Goal: Task Accomplishment & Management: Manage account settings

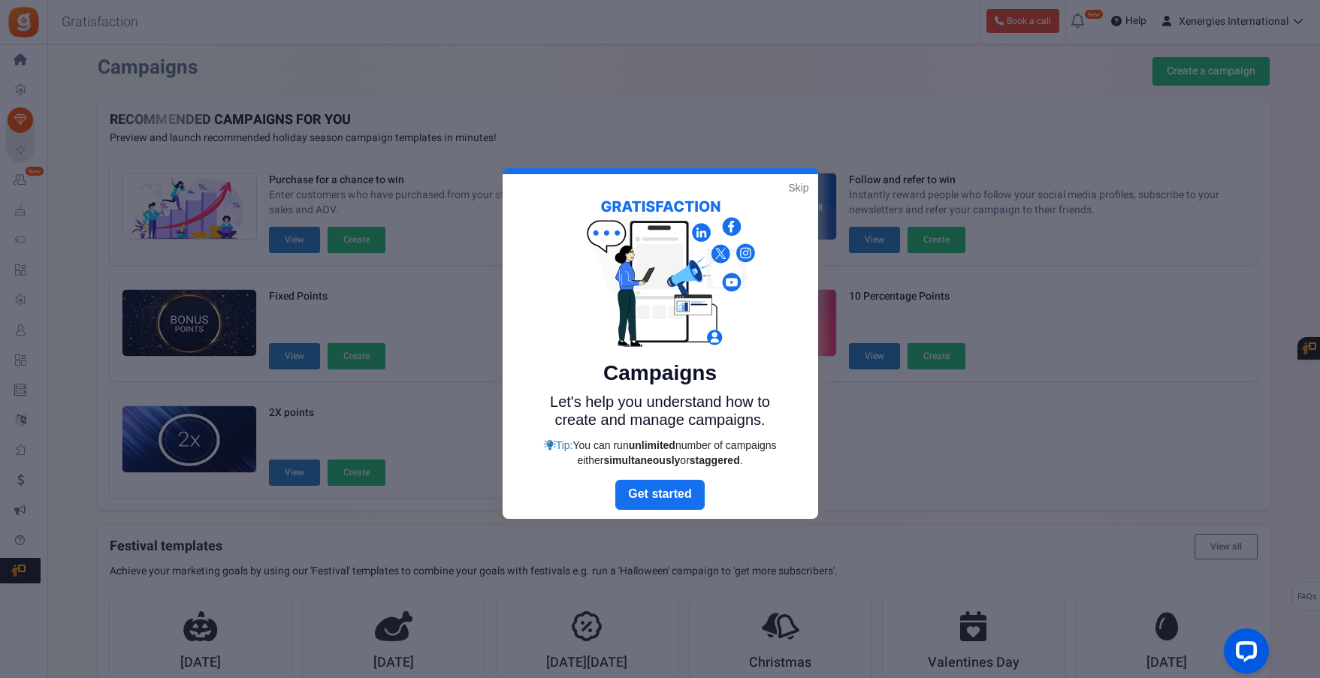
click at [799, 184] on link "Skip" at bounding box center [798, 187] width 20 height 15
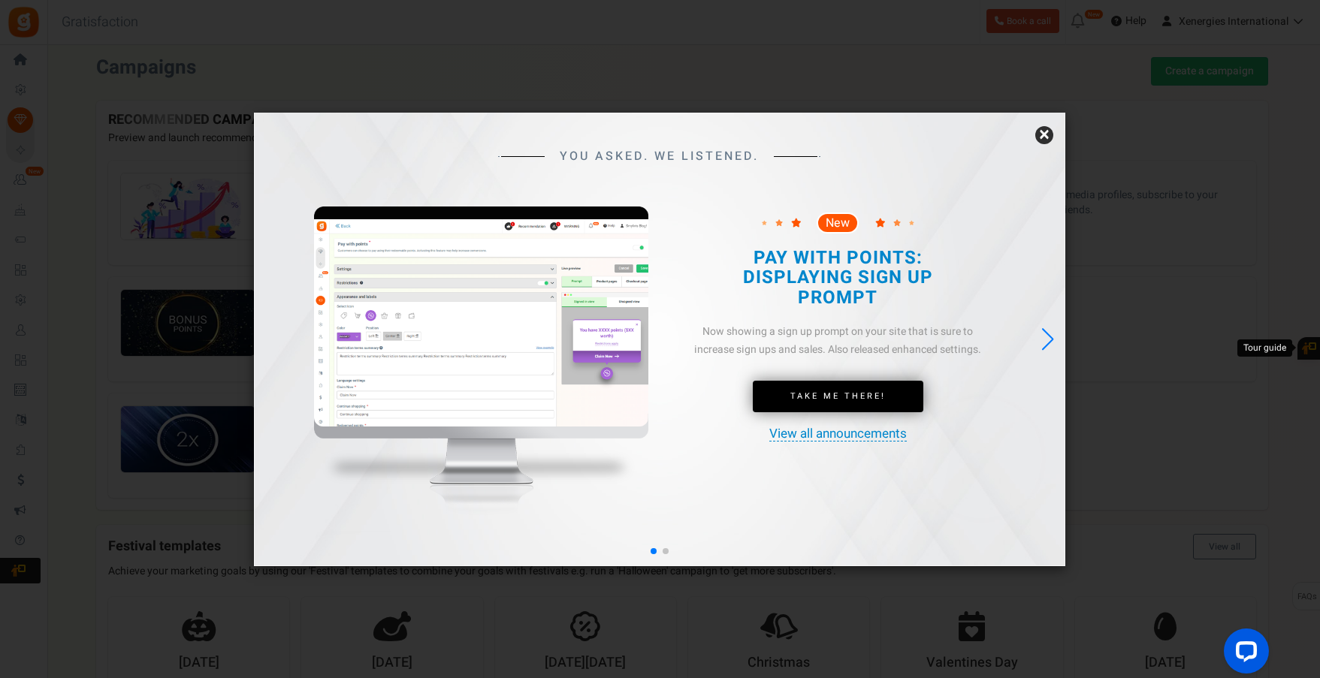
click at [1045, 133] on link "×" at bounding box center [1044, 135] width 18 height 18
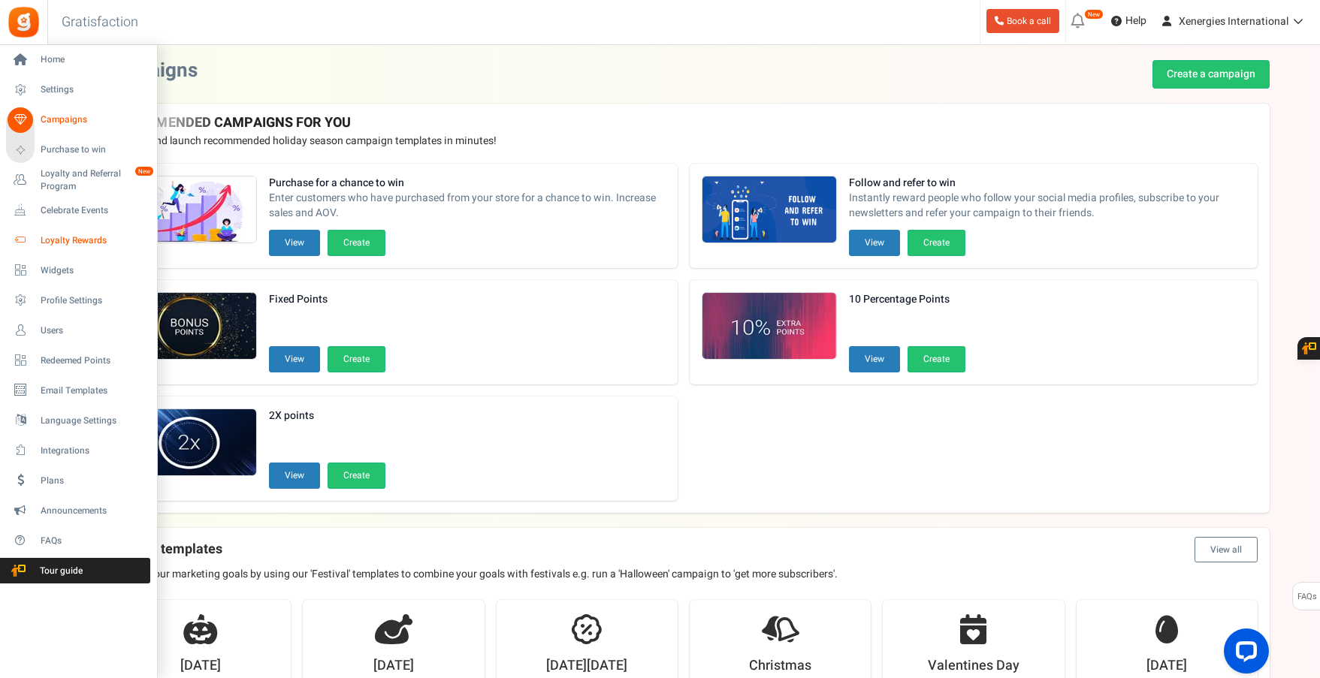
click at [71, 240] on span "Loyalty Rewards" at bounding box center [93, 240] width 105 height 13
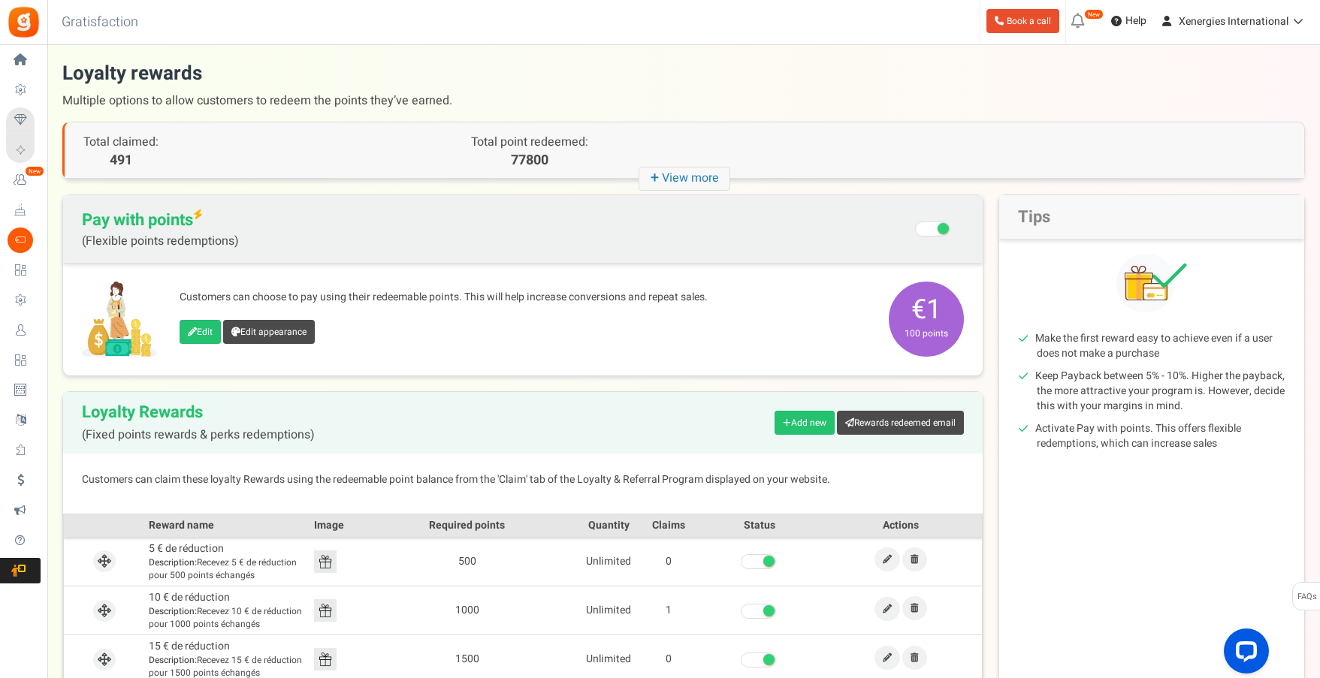
click at [678, 182] on icon "+ View more" at bounding box center [684, 179] width 92 height 24
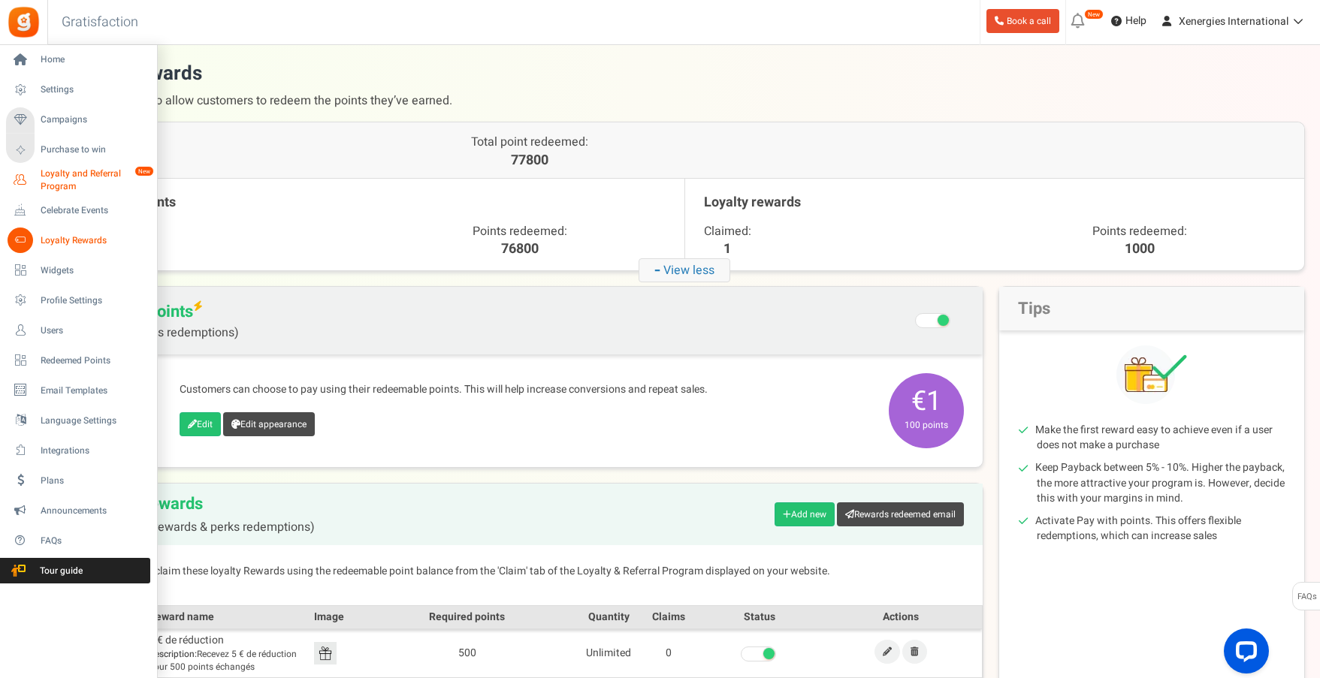
click at [74, 169] on span "Loyalty and Referral Program" at bounding box center [96, 180] width 110 height 26
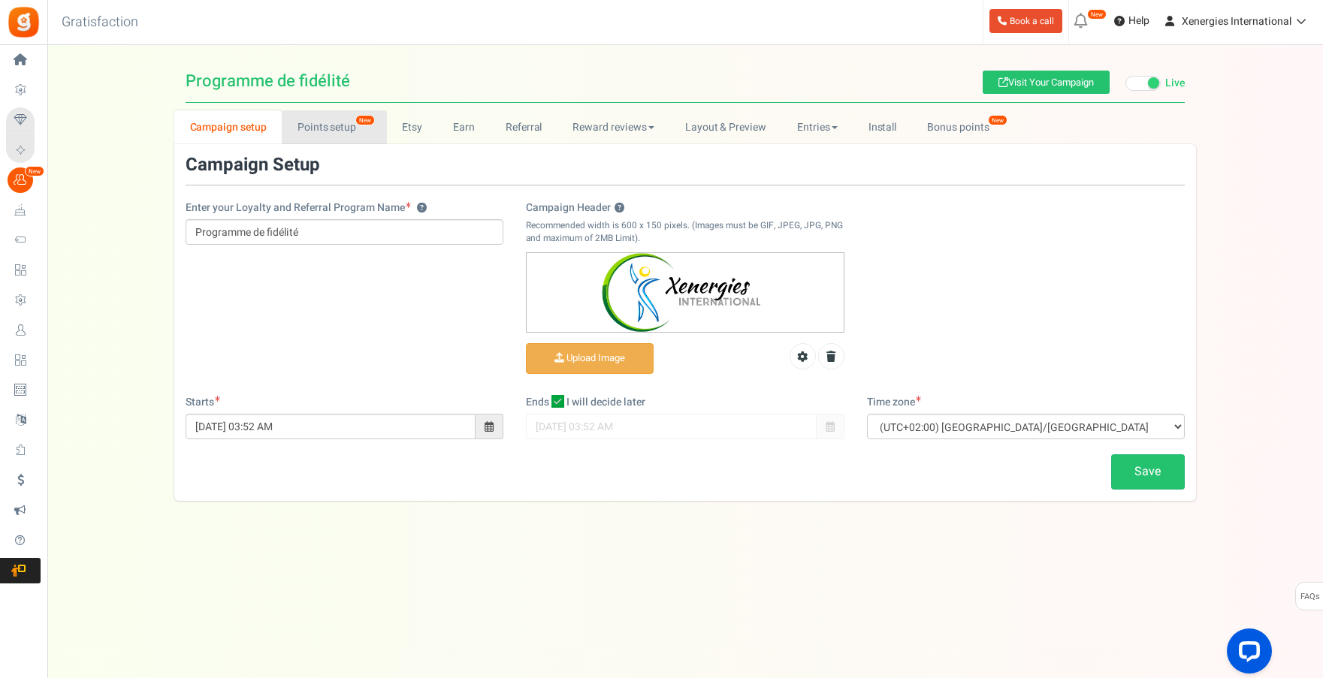
click at [325, 123] on link "Points setup New" at bounding box center [334, 127] width 104 height 34
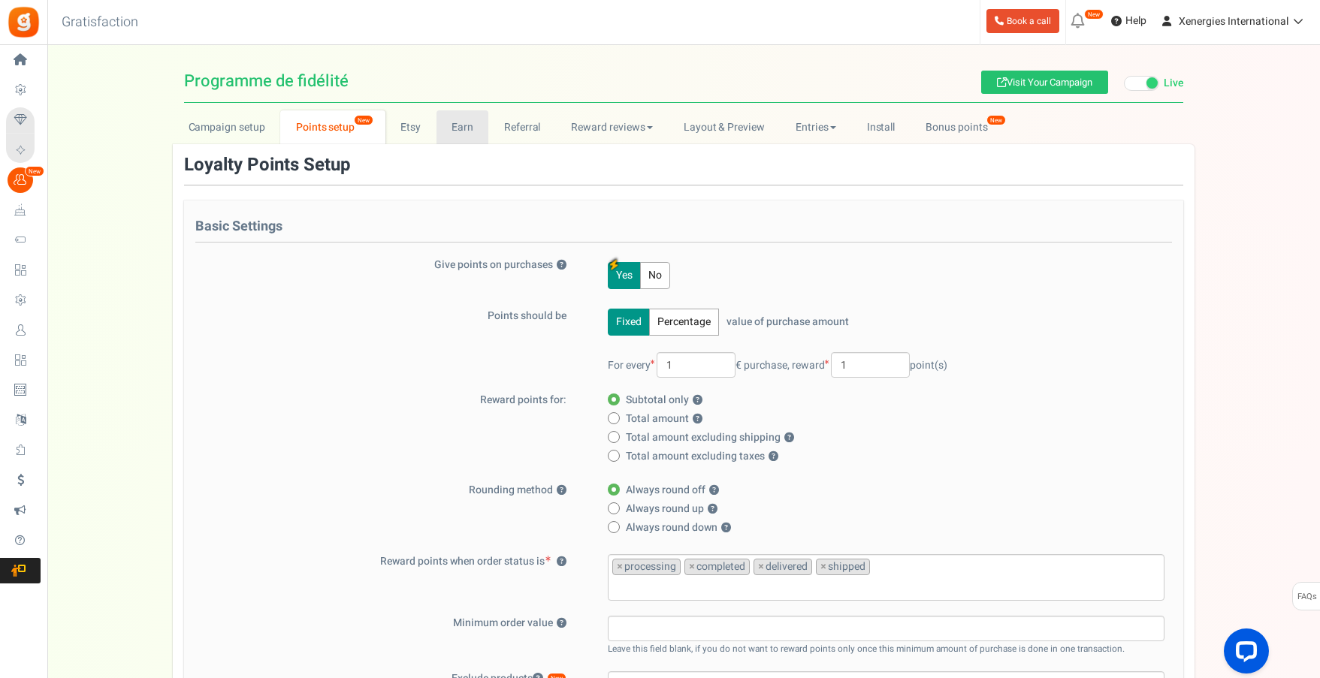
click at [456, 130] on link "Earn" at bounding box center [462, 127] width 53 height 34
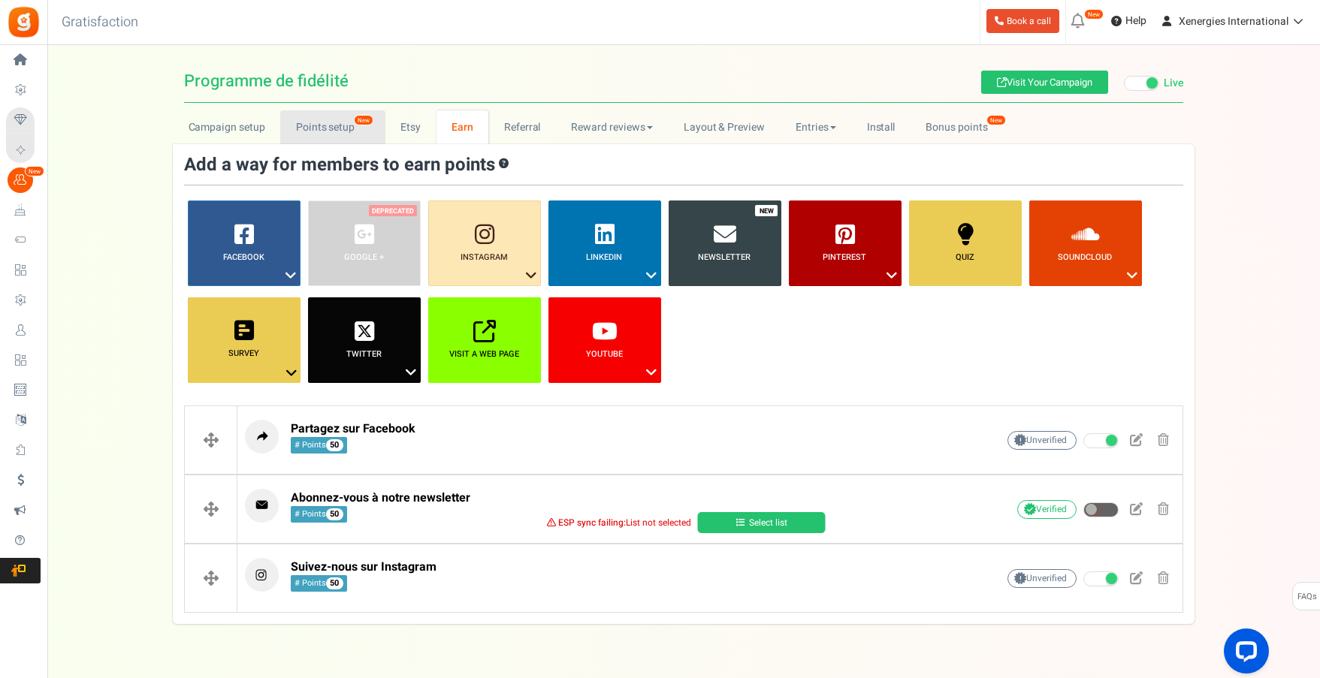
click at [333, 129] on link "Points setup New" at bounding box center [332, 127] width 104 height 34
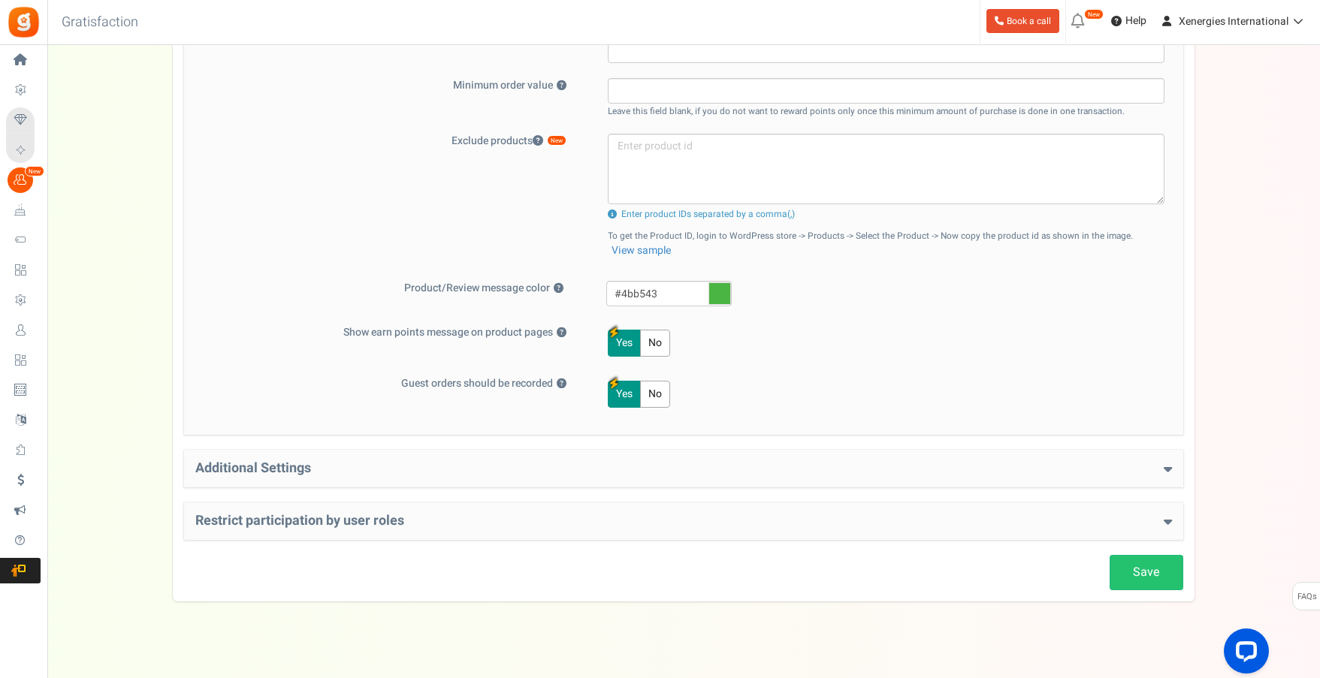
scroll to position [552, 0]
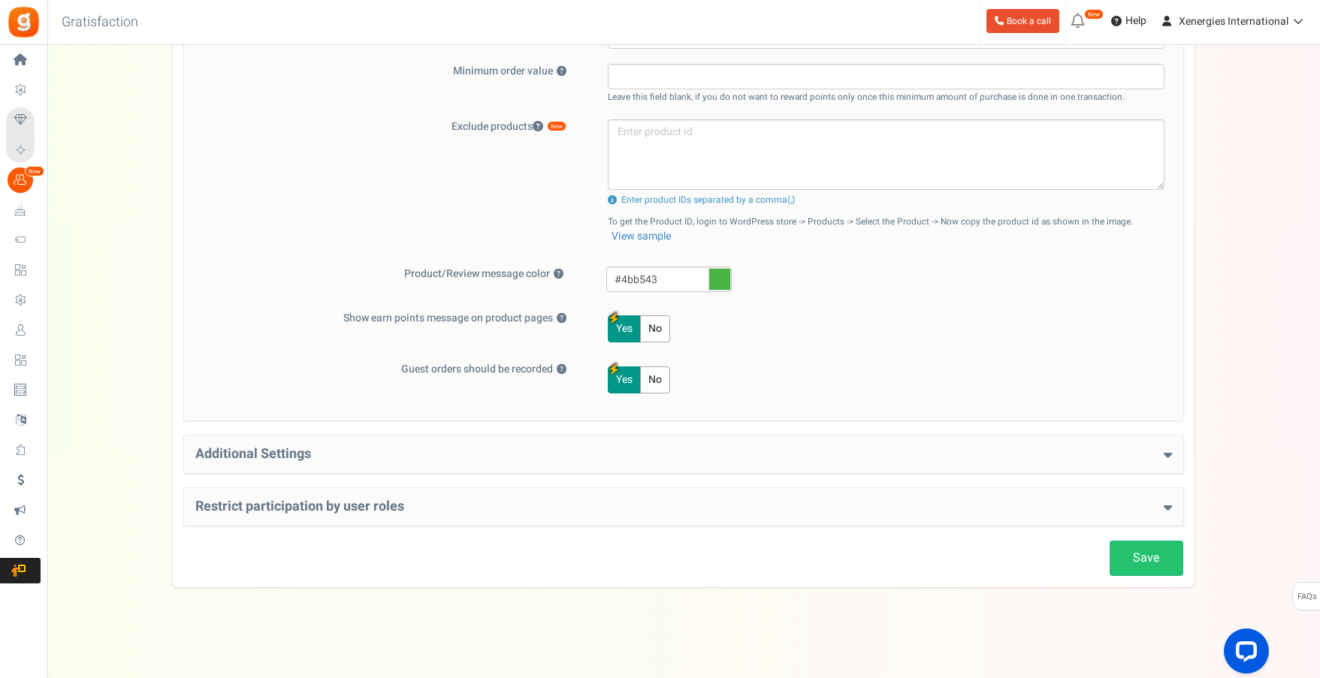
click at [256, 452] on h4 "Additional Settings" at bounding box center [683, 454] width 976 height 15
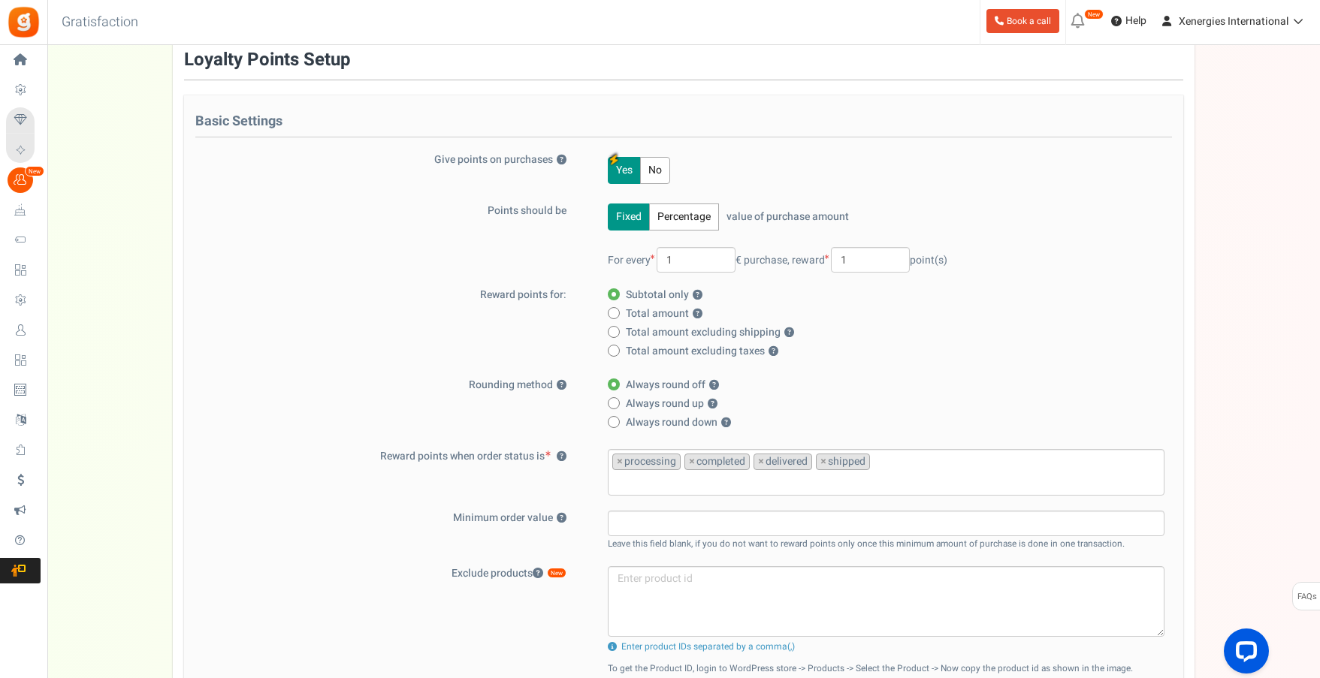
scroll to position [0, 0]
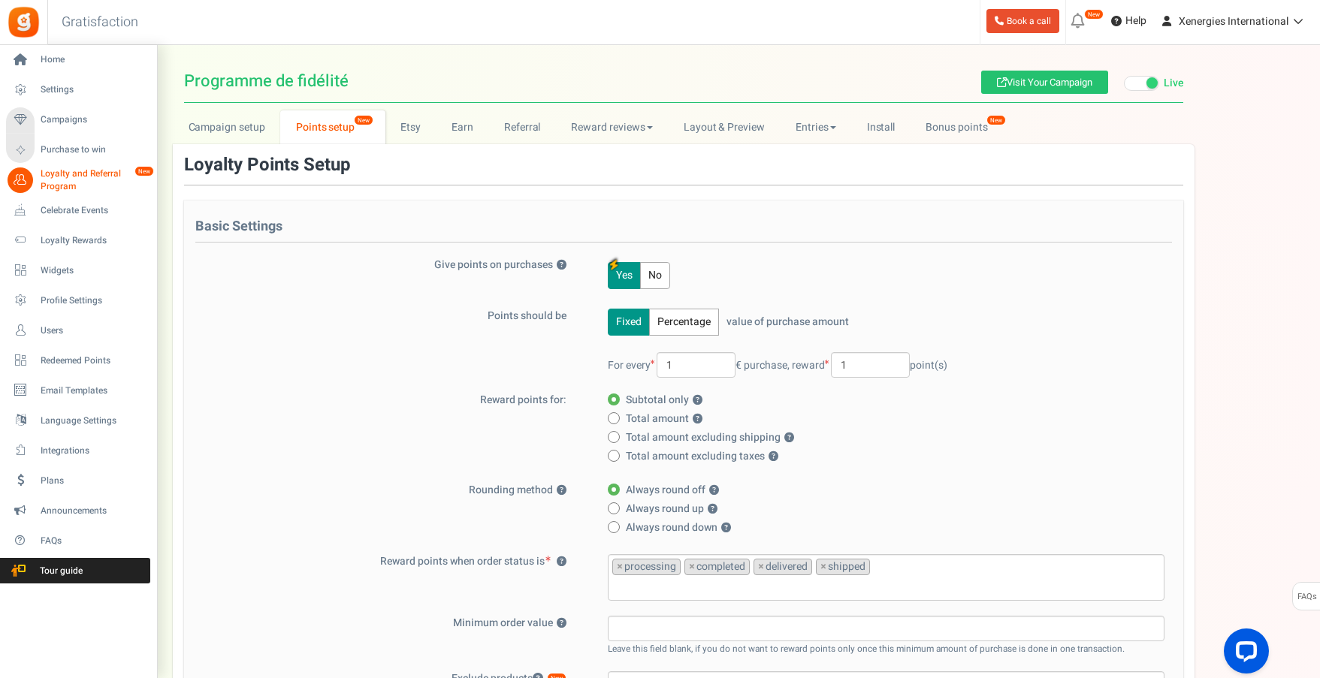
click at [24, 180] on icon at bounding box center [21, 180] width 26 height 26
click at [72, 179] on span "Loyalty and Referral Program" at bounding box center [96, 180] width 110 height 26
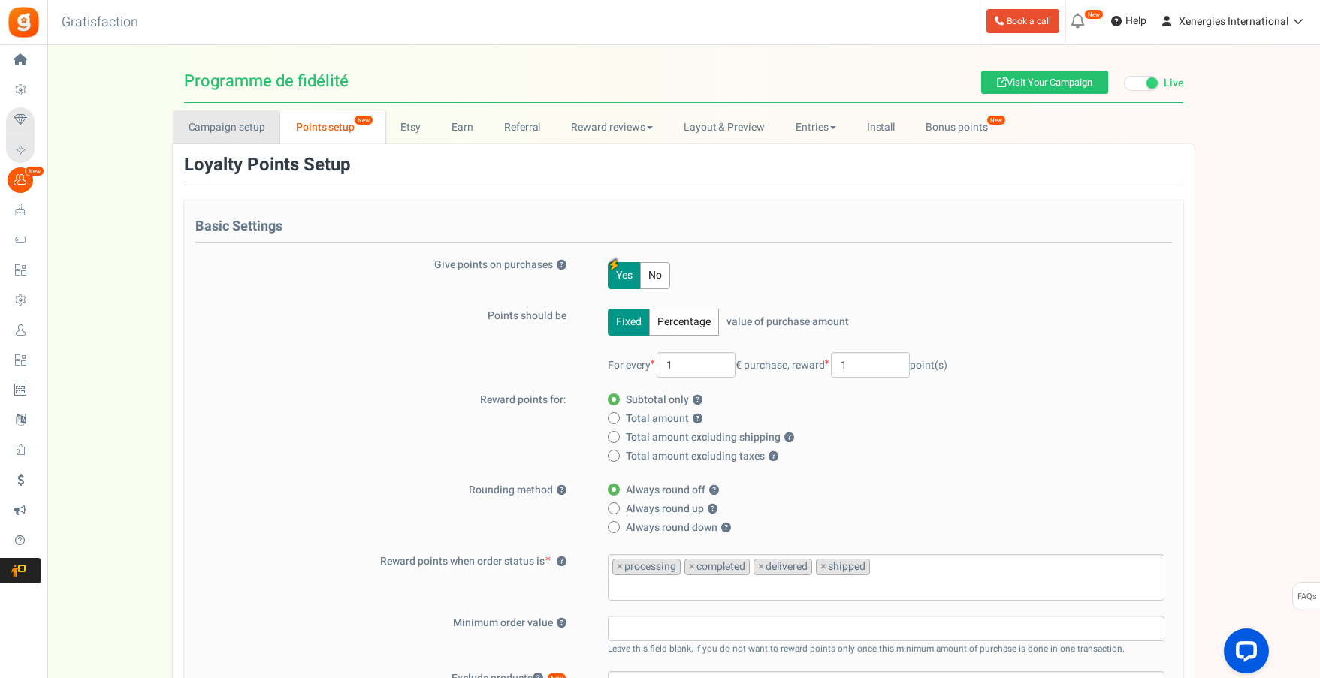
click at [235, 132] on link "Campaign setup" at bounding box center [226, 127] width 107 height 34
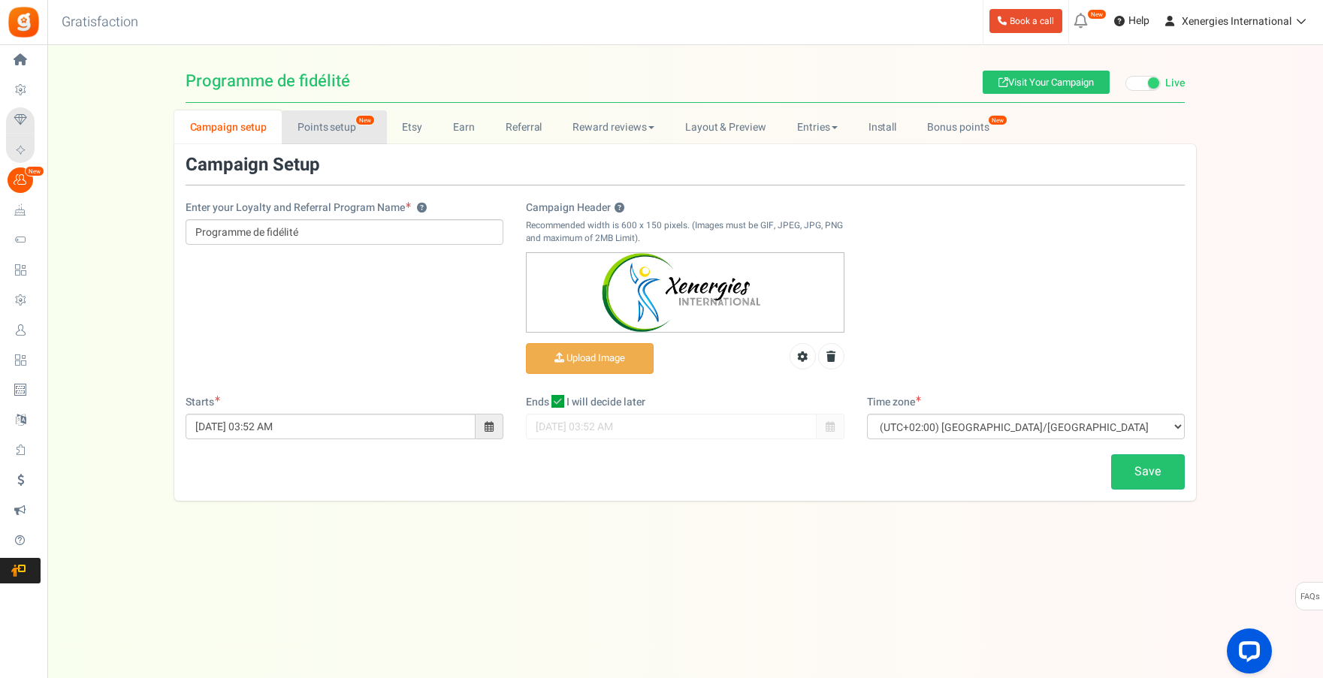
click at [321, 132] on link "Points setup New" at bounding box center [334, 127] width 104 height 34
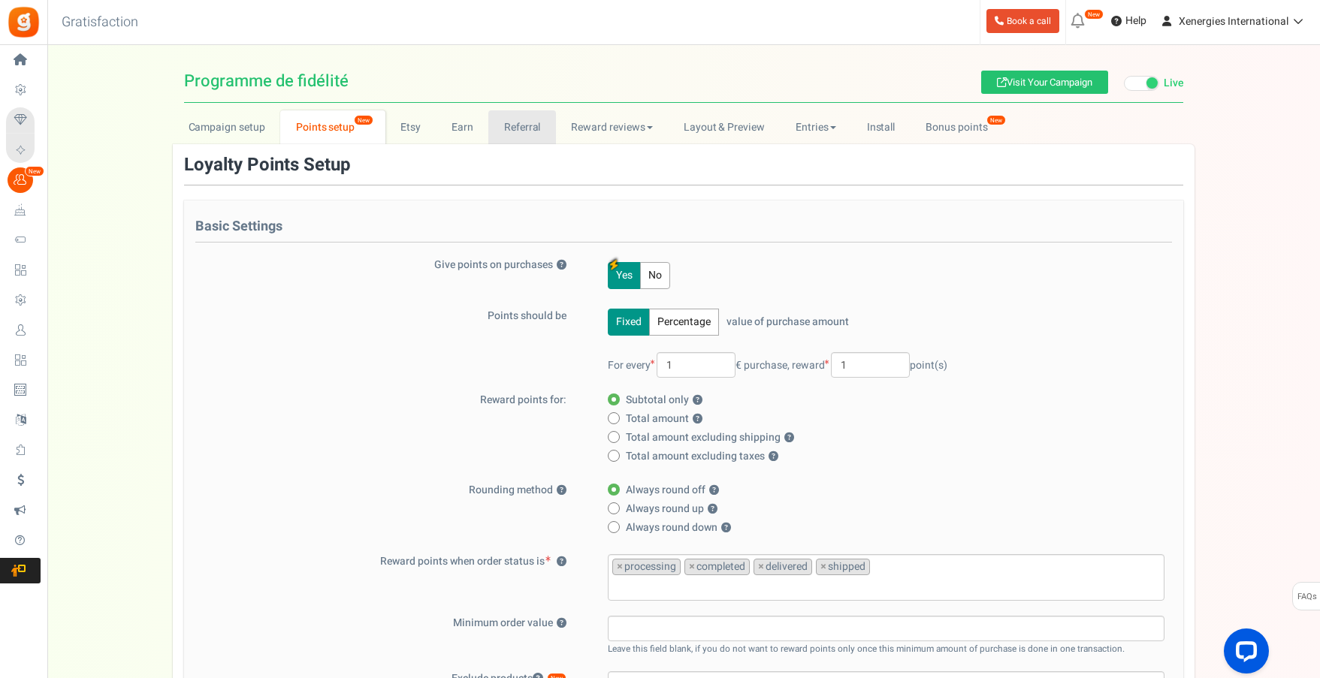
click at [518, 137] on link "Referral" at bounding box center [522, 127] width 68 height 34
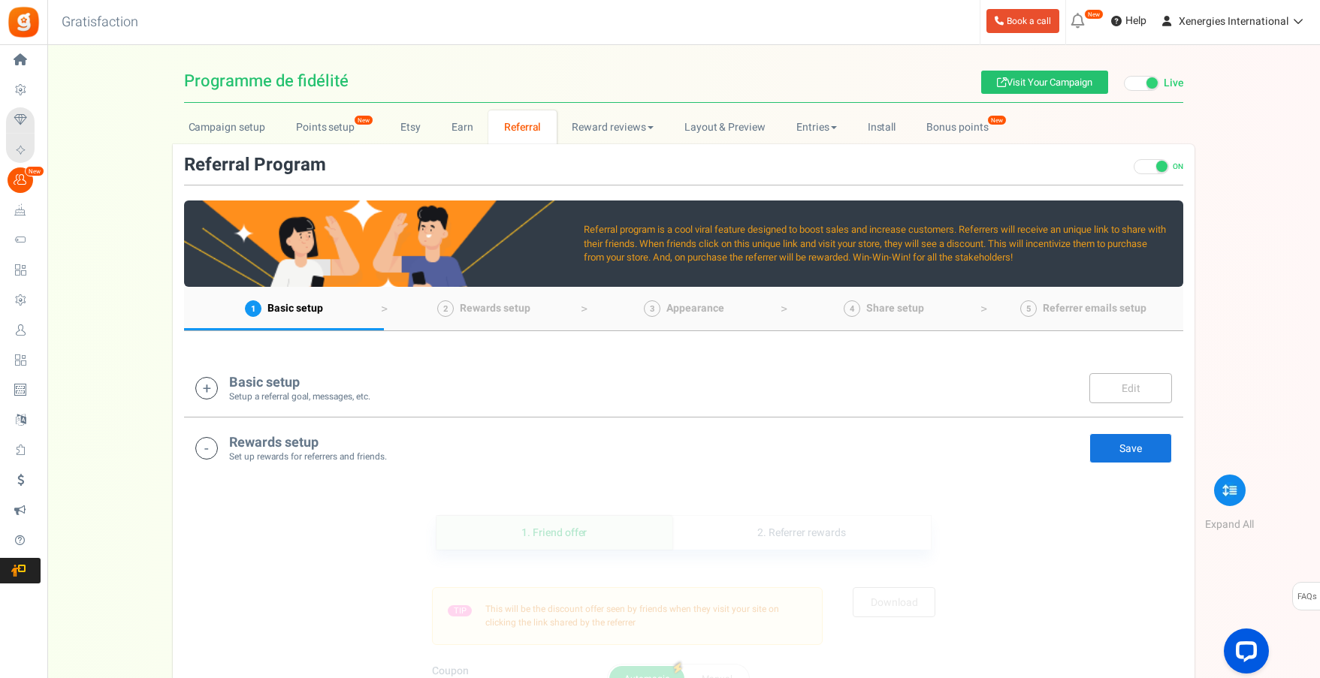
click at [204, 388] on icon at bounding box center [206, 388] width 23 height 23
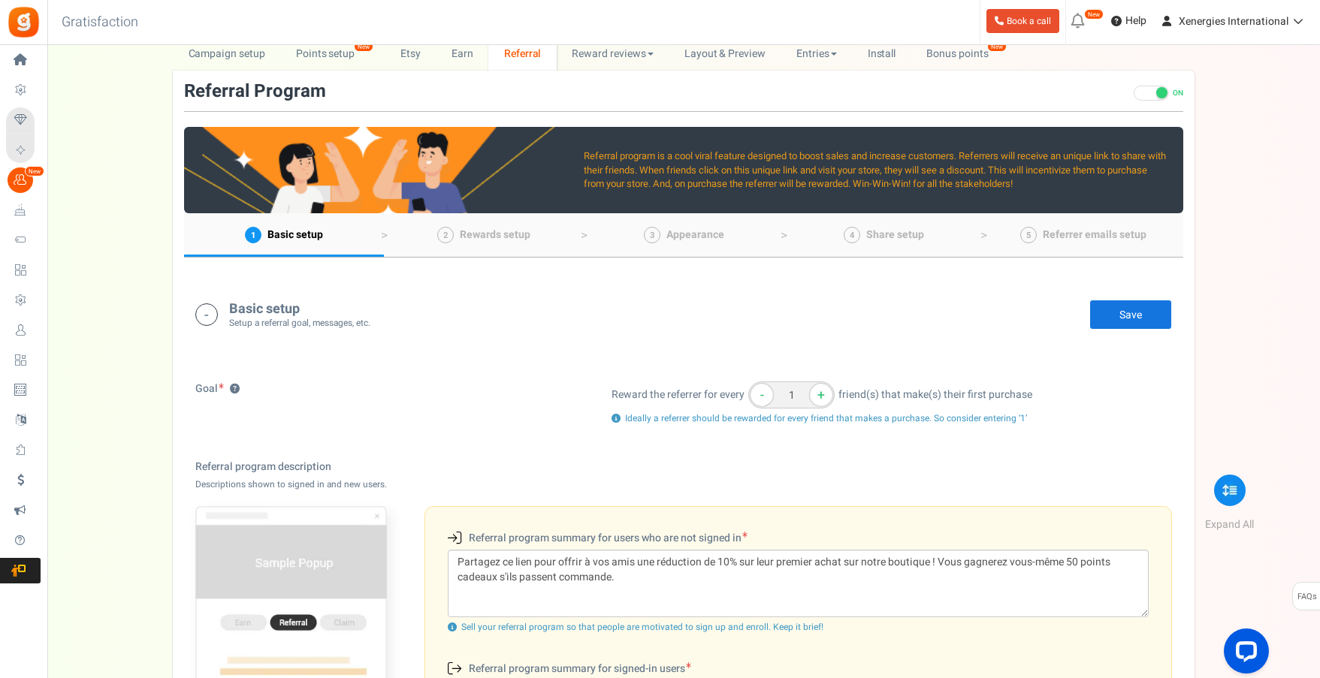
scroll to position [14, 0]
